Goal: Task Accomplishment & Management: Manage account settings

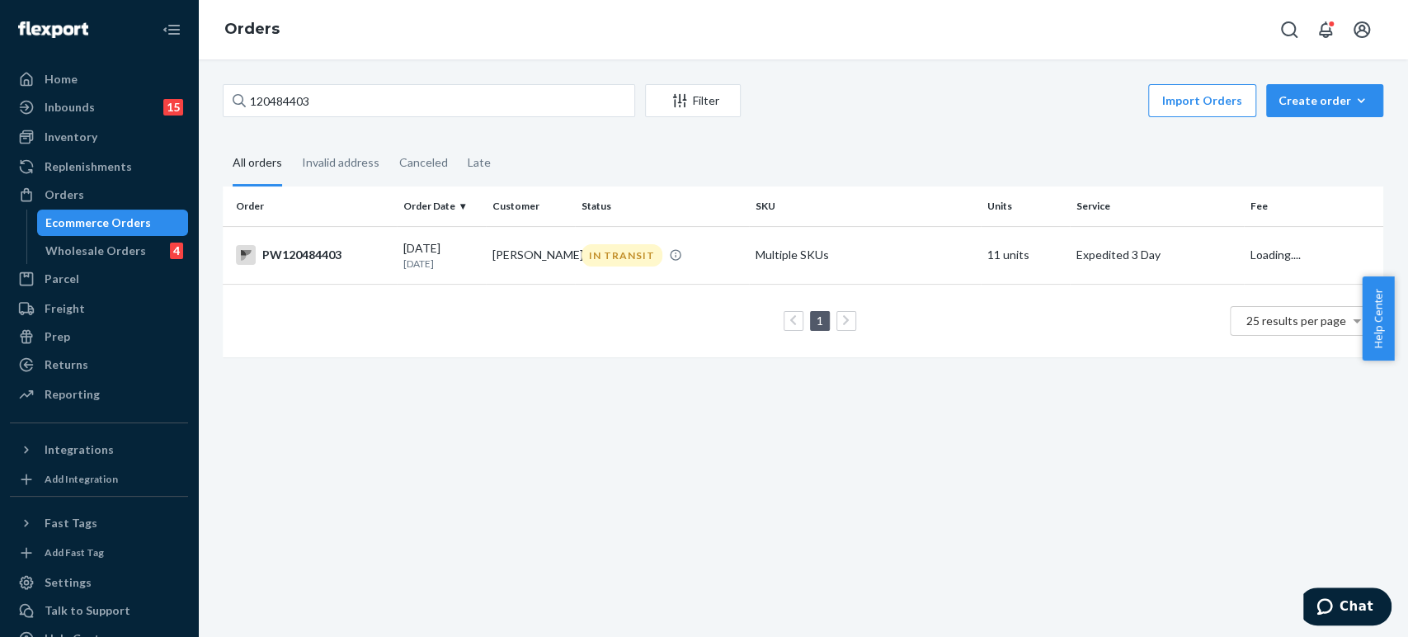
click at [305, 123] on div "120484403 Filter Import Orders Create order Ecommerce order Removal order All o…" at bounding box center [803, 229] width 1186 height 290
click at [306, 97] on input "120484403" at bounding box center [429, 100] width 413 height 33
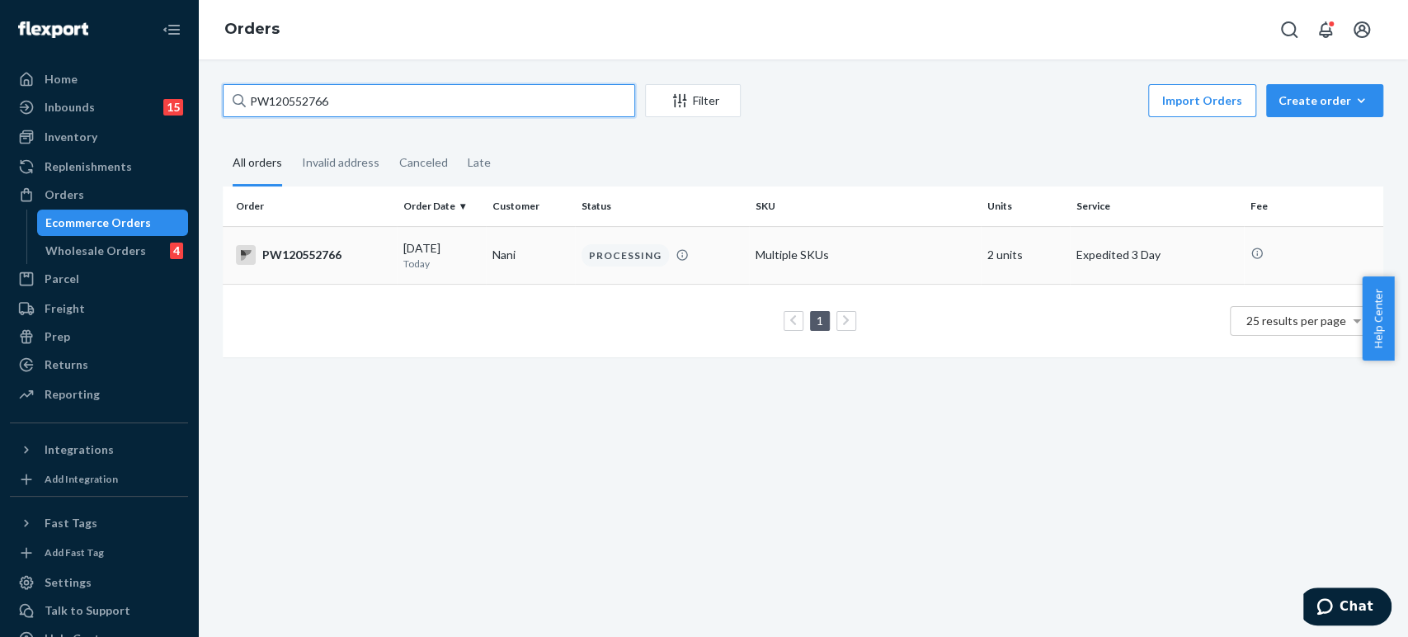
type input "PW120552766"
click at [390, 266] on td "PW120552766" at bounding box center [310, 255] width 174 height 58
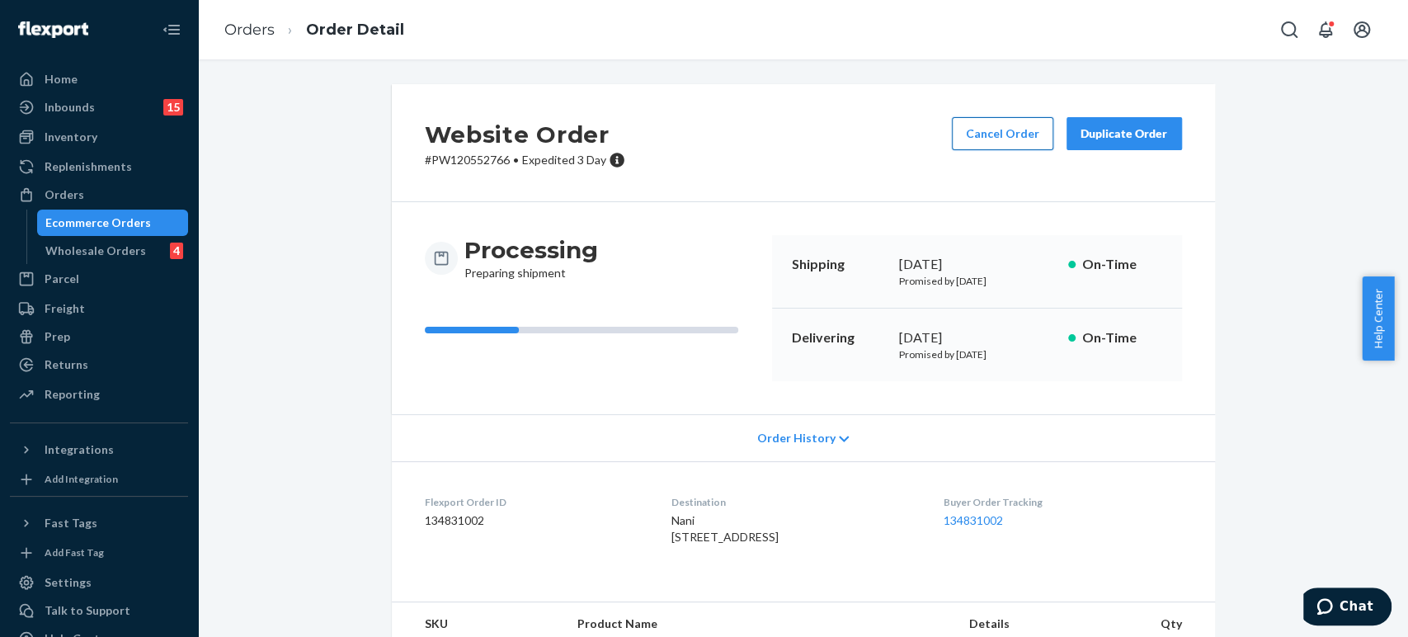
click at [1019, 126] on button "Cancel Order" at bounding box center [1002, 133] width 101 height 33
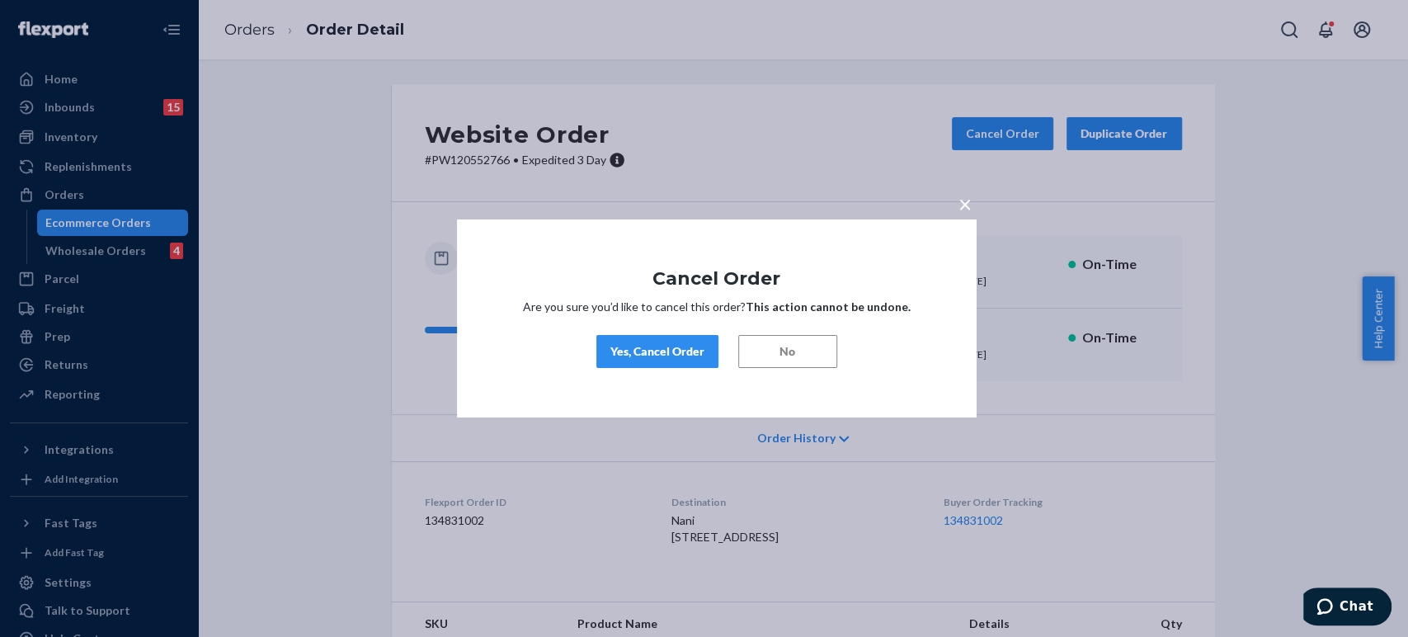
click at [681, 356] on div "Yes, Cancel Order" at bounding box center [658, 351] width 94 height 17
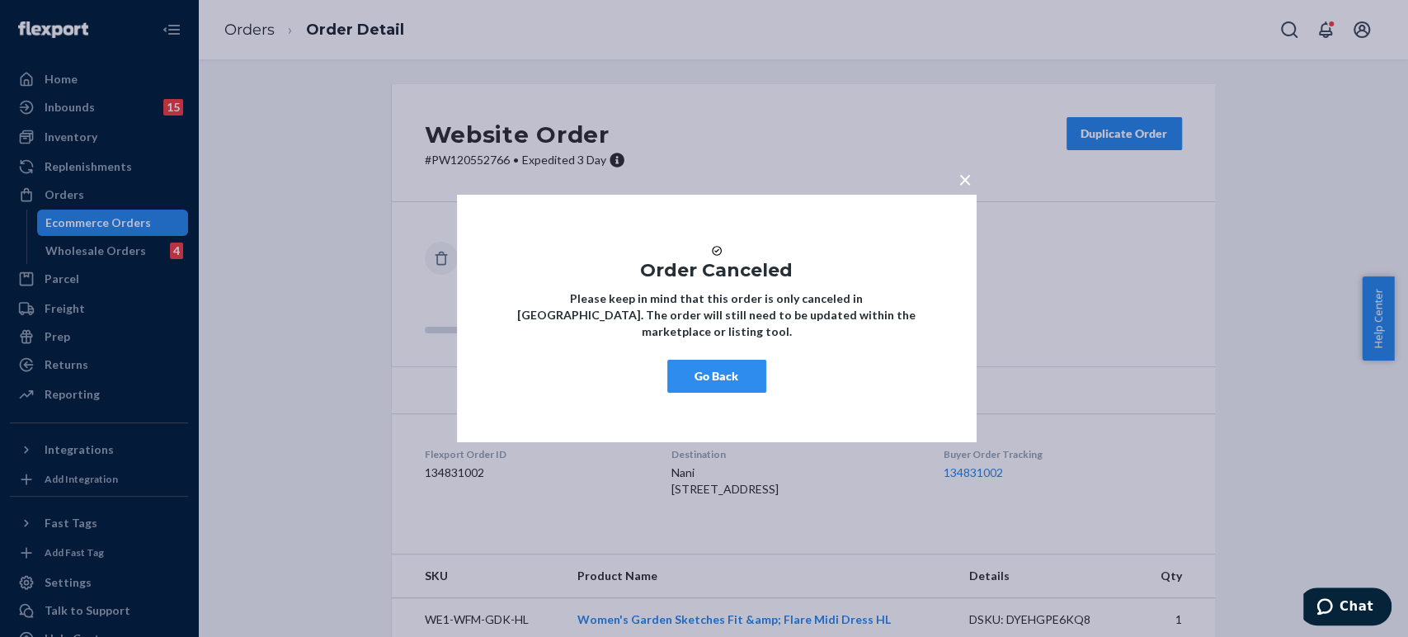
click at [238, 24] on div "× Order Canceled Please keep in mind that this order is only canceled in [GEOGR…" at bounding box center [704, 318] width 1408 height 637
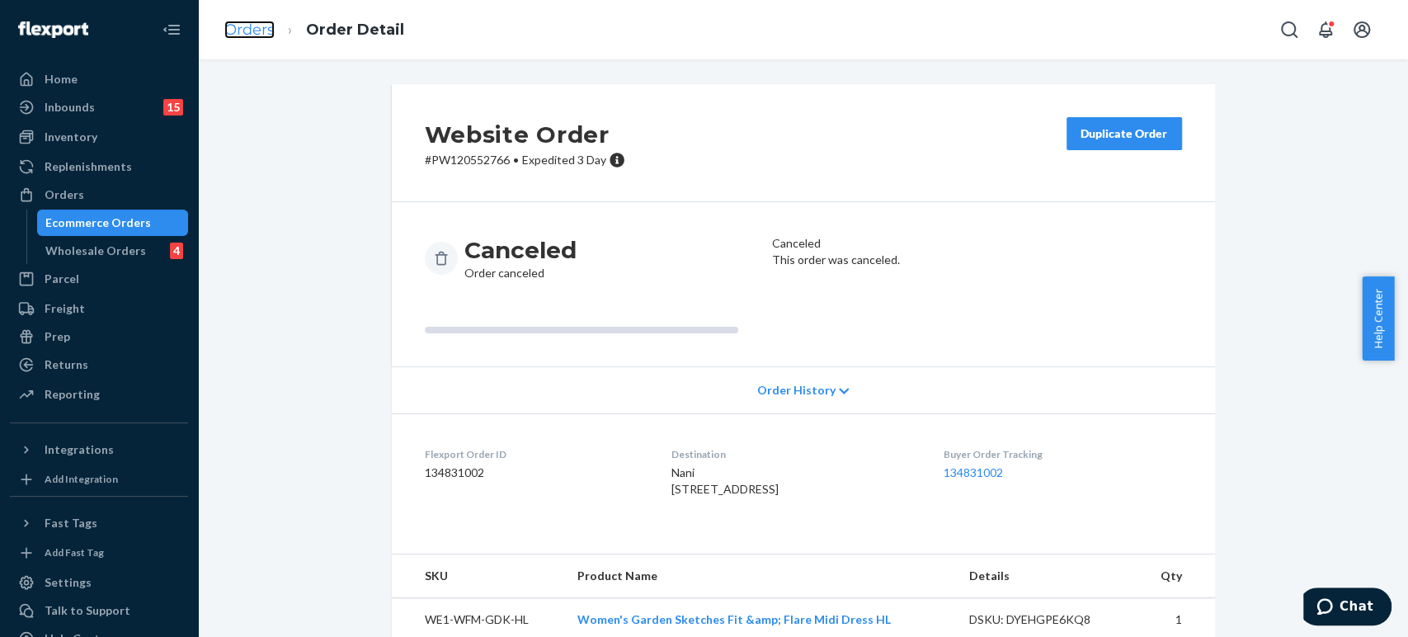
click at [239, 34] on link "Orders" at bounding box center [249, 30] width 50 height 18
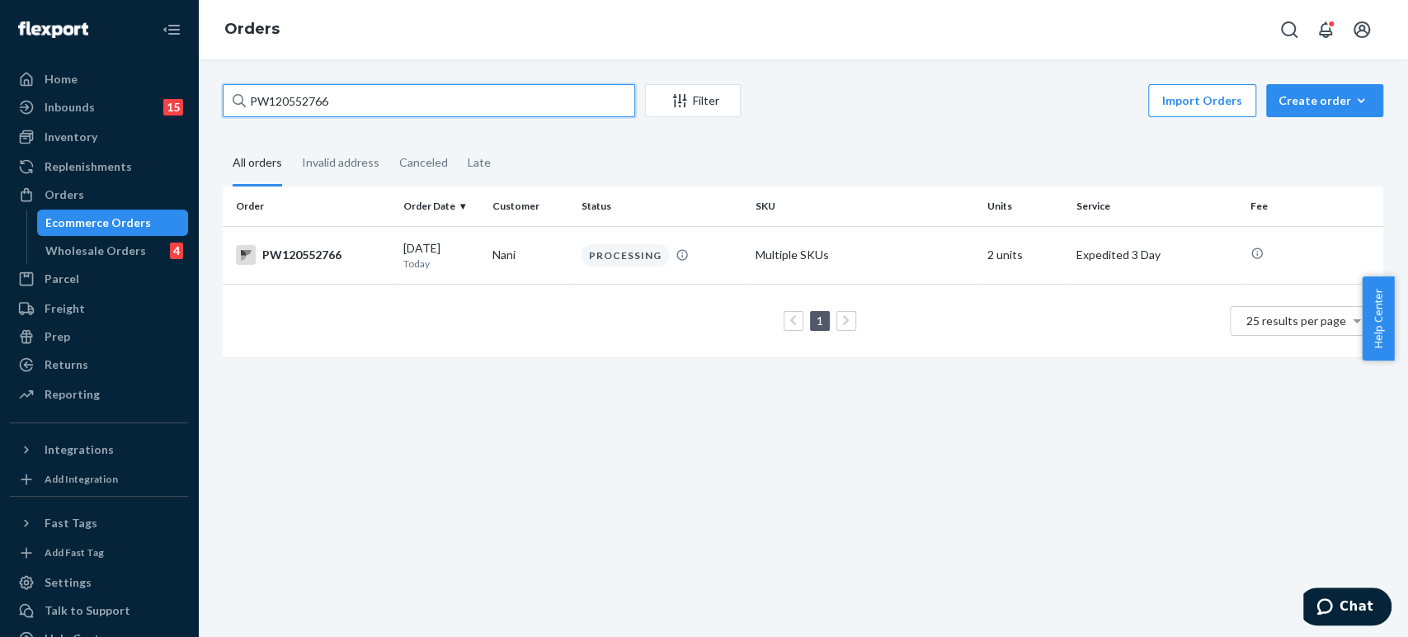
click at [335, 106] on input "PW120552766" at bounding box center [429, 100] width 413 height 33
paste input "39118"
type input "PW120539118"
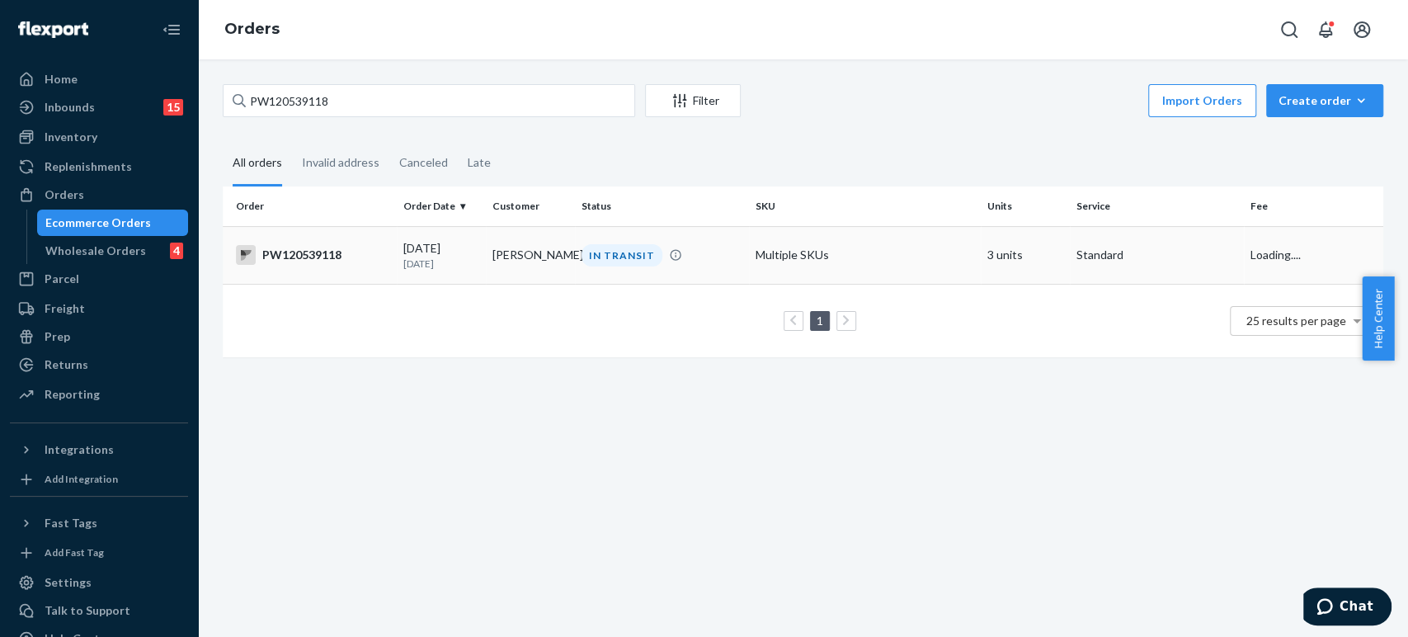
click at [586, 260] on div "IN TRANSIT" at bounding box center [622, 255] width 81 height 22
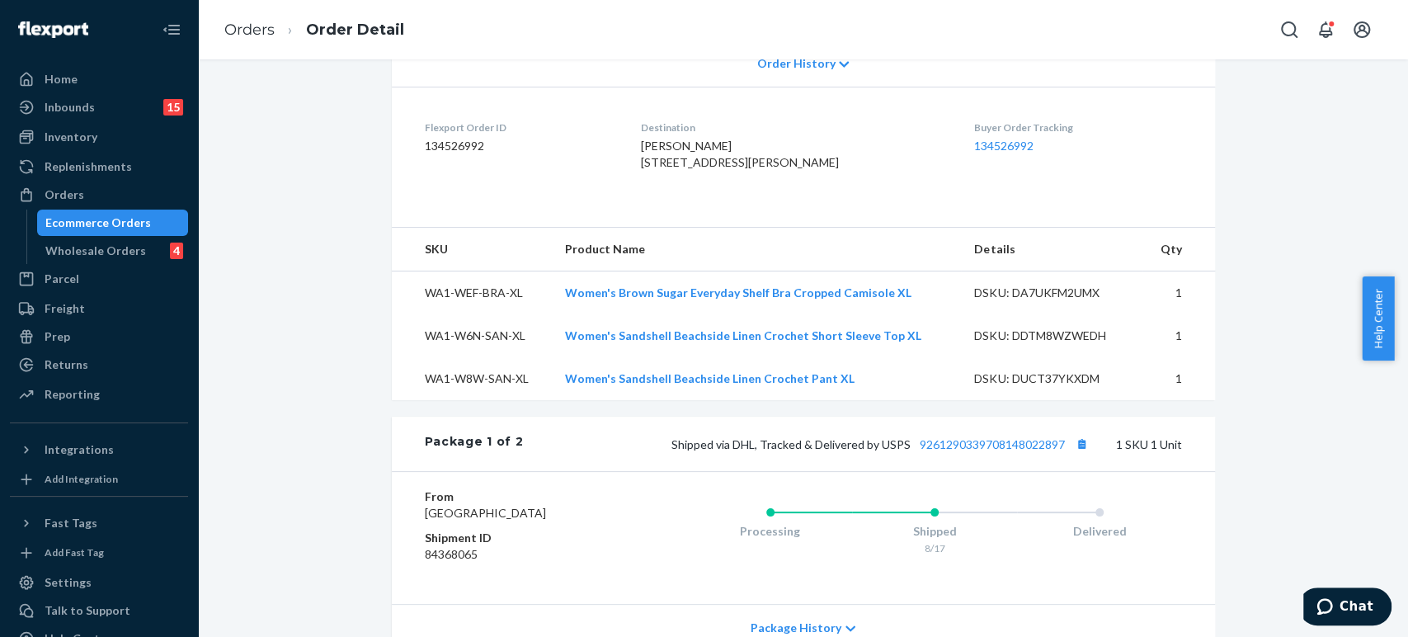
scroll to position [549, 0]
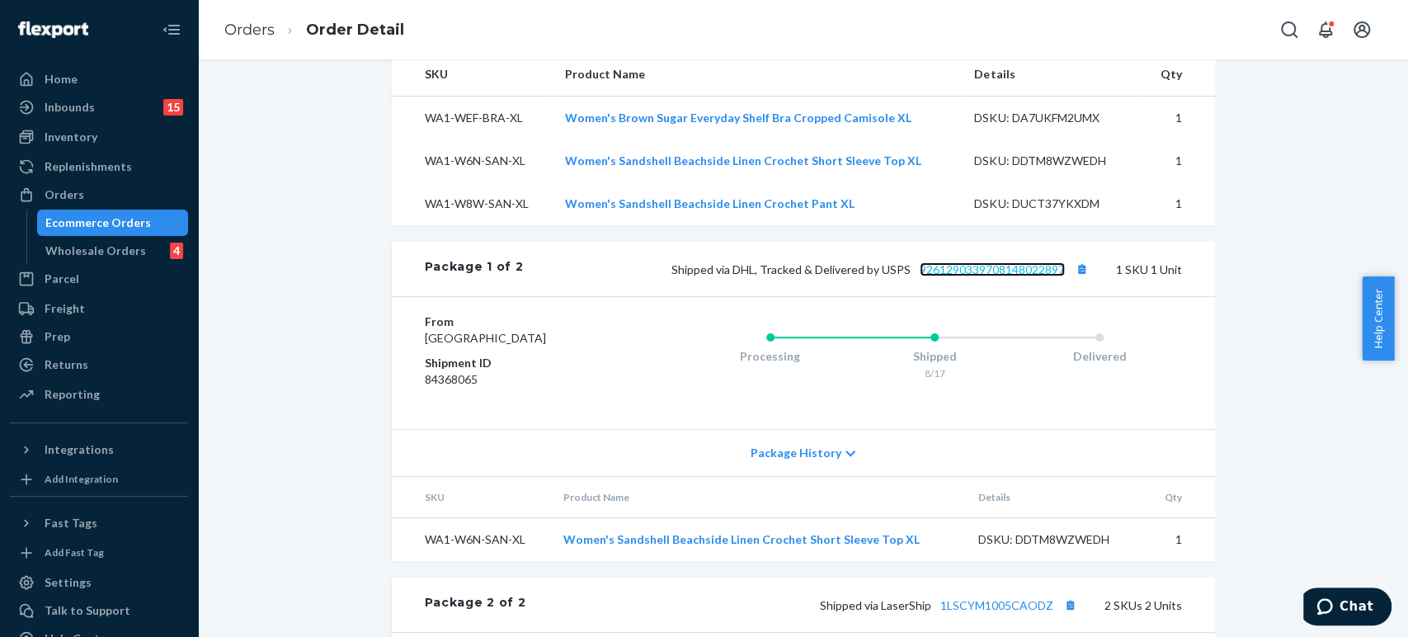
click at [978, 276] on link "9261290339708148022897" at bounding box center [992, 269] width 145 height 14
